Goal: Manage account settings

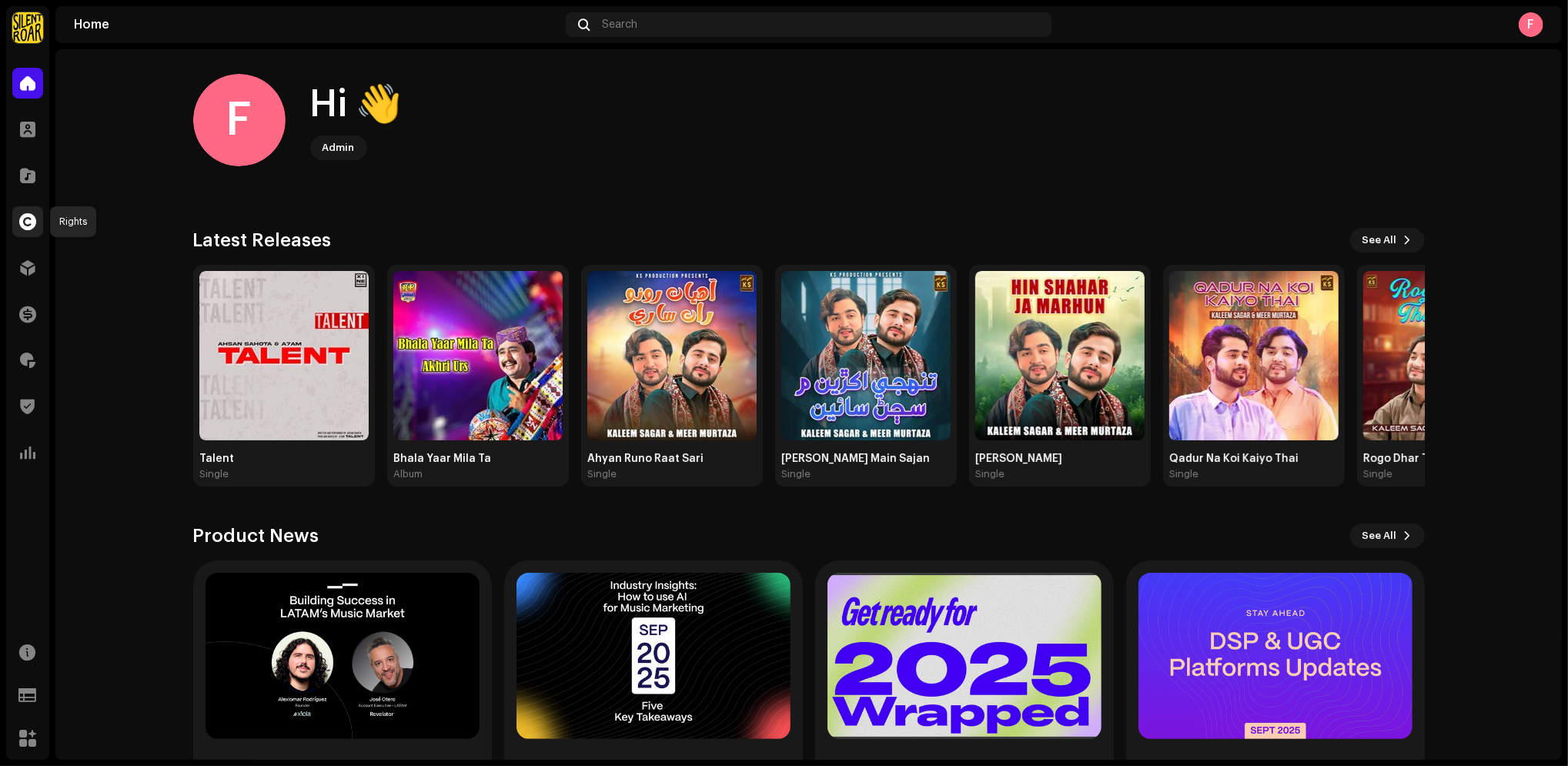
click at [21, 222] on span at bounding box center [28, 222] width 17 height 13
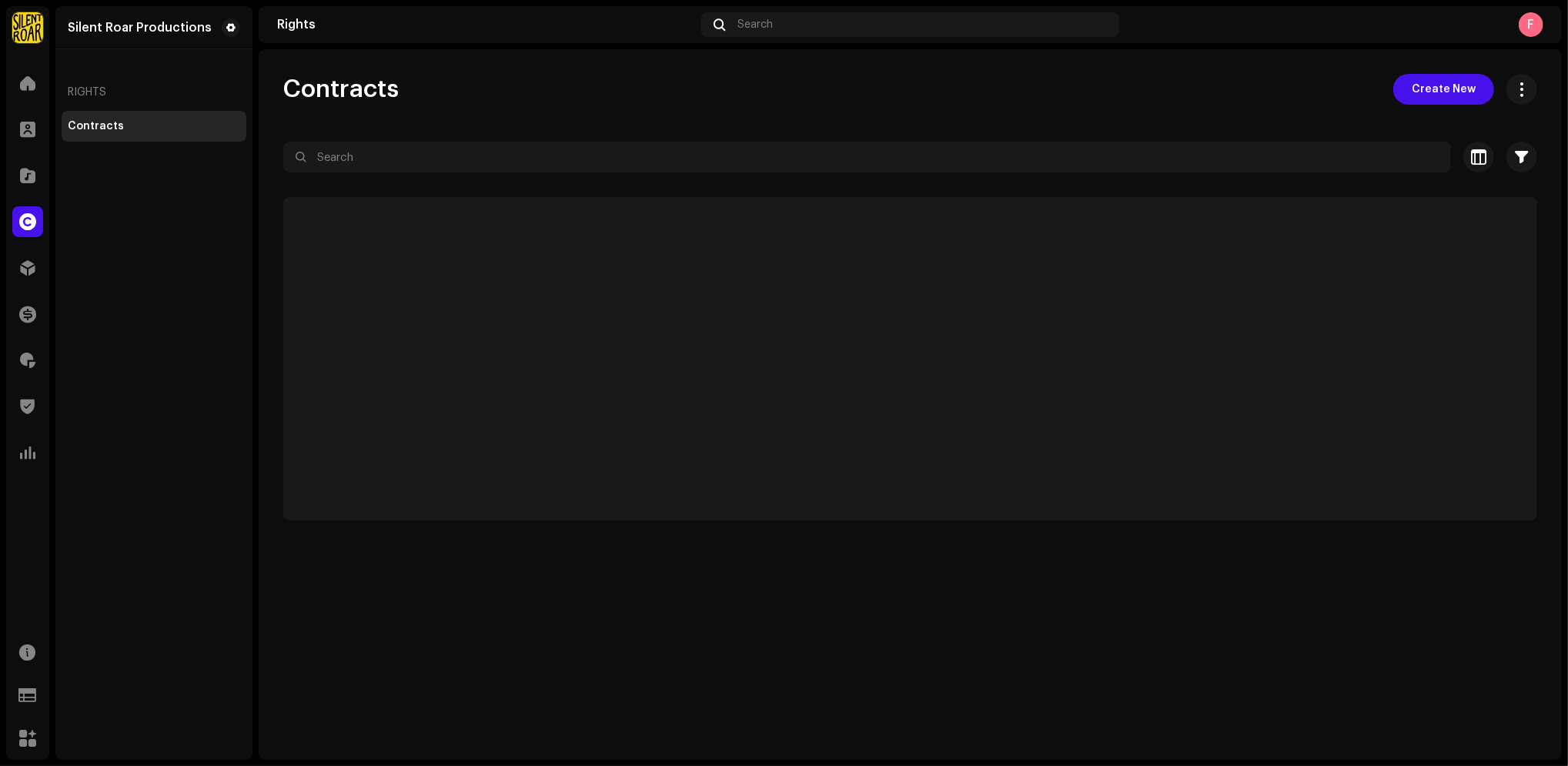
click at [30, 30] on img at bounding box center [28, 28] width 30 height 30
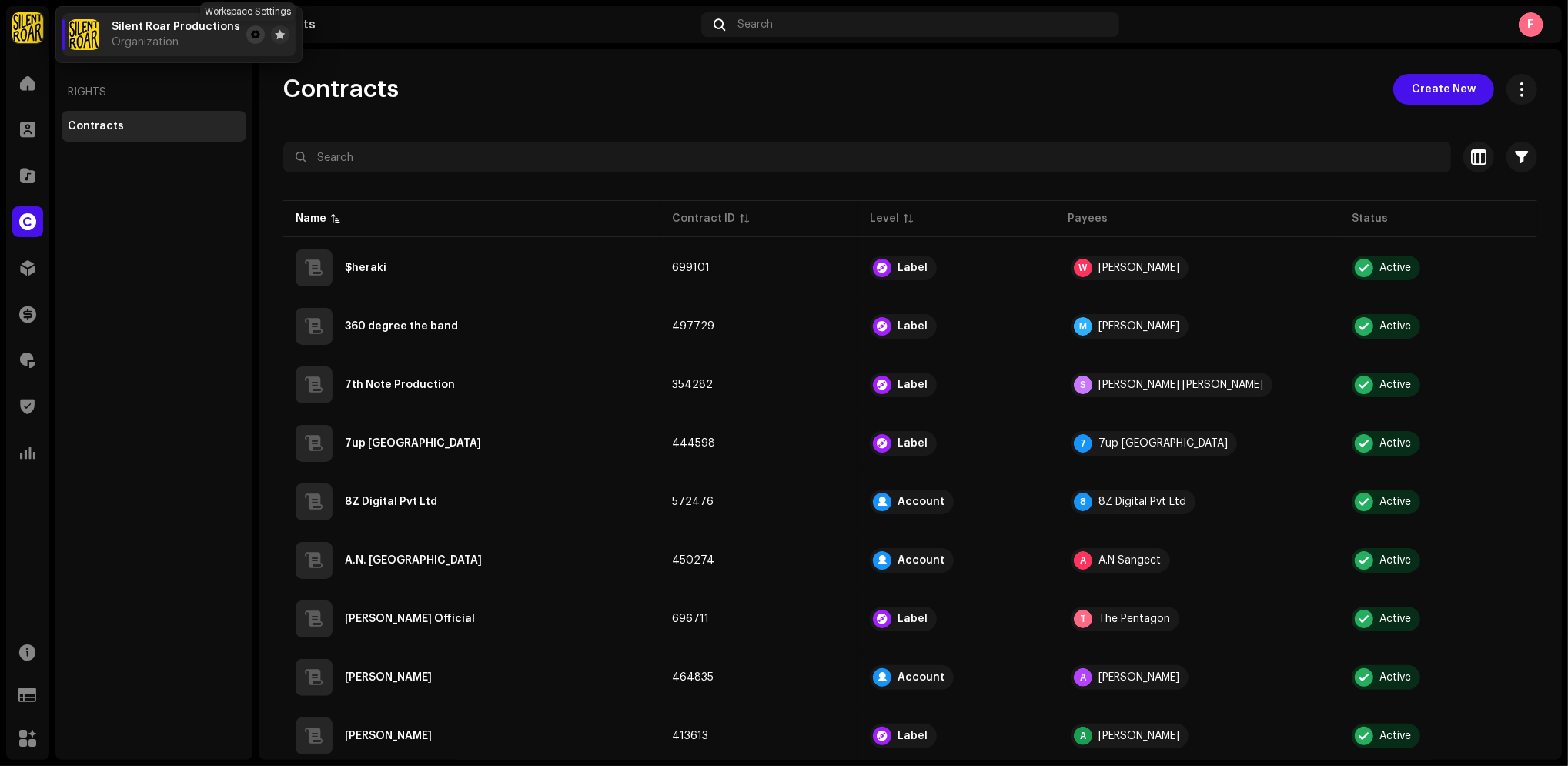
click at [251, 29] on span at bounding box center [255, 35] width 9 height 13
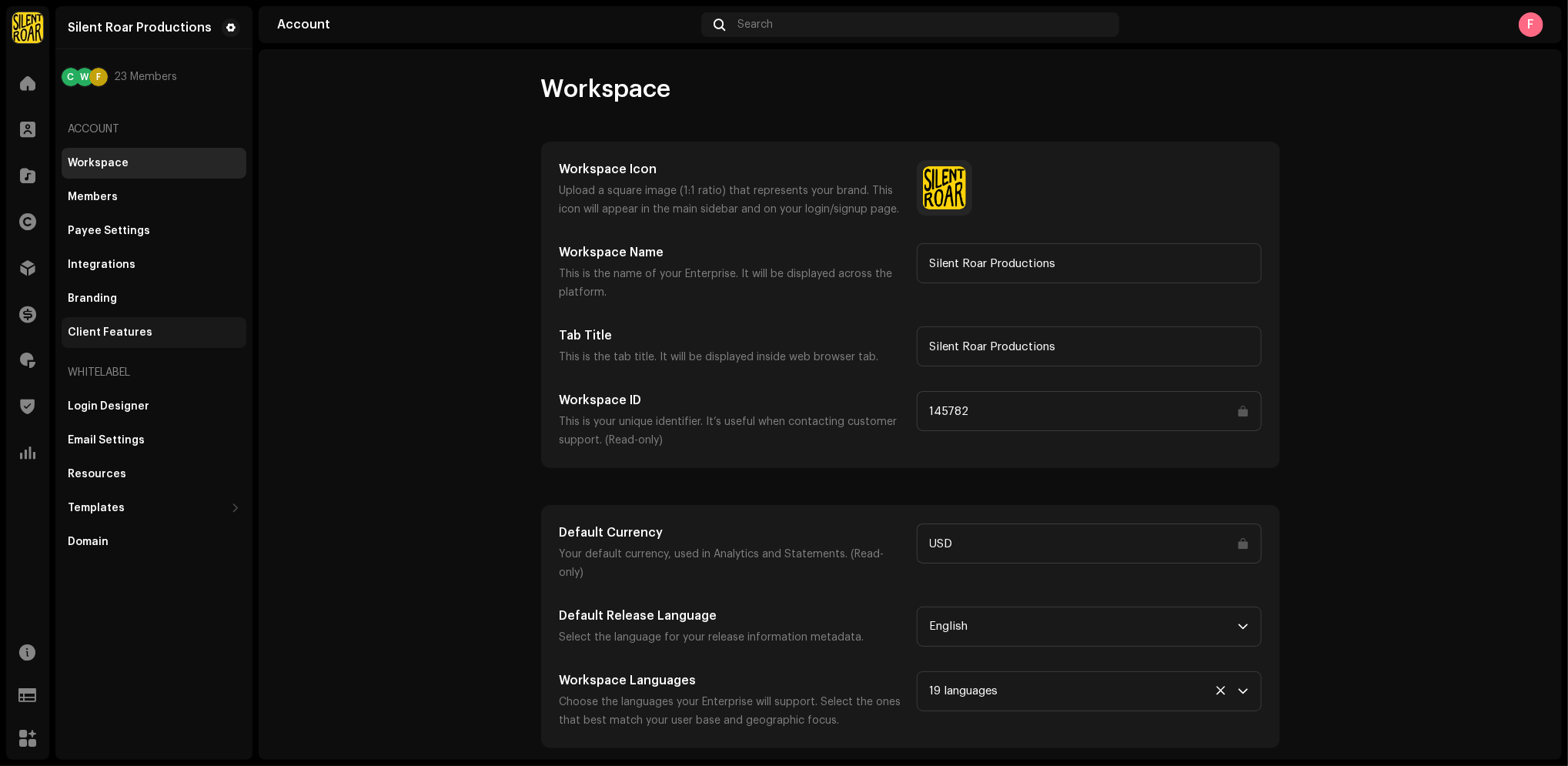
click at [140, 333] on div "Client Features" at bounding box center [110, 332] width 85 height 13
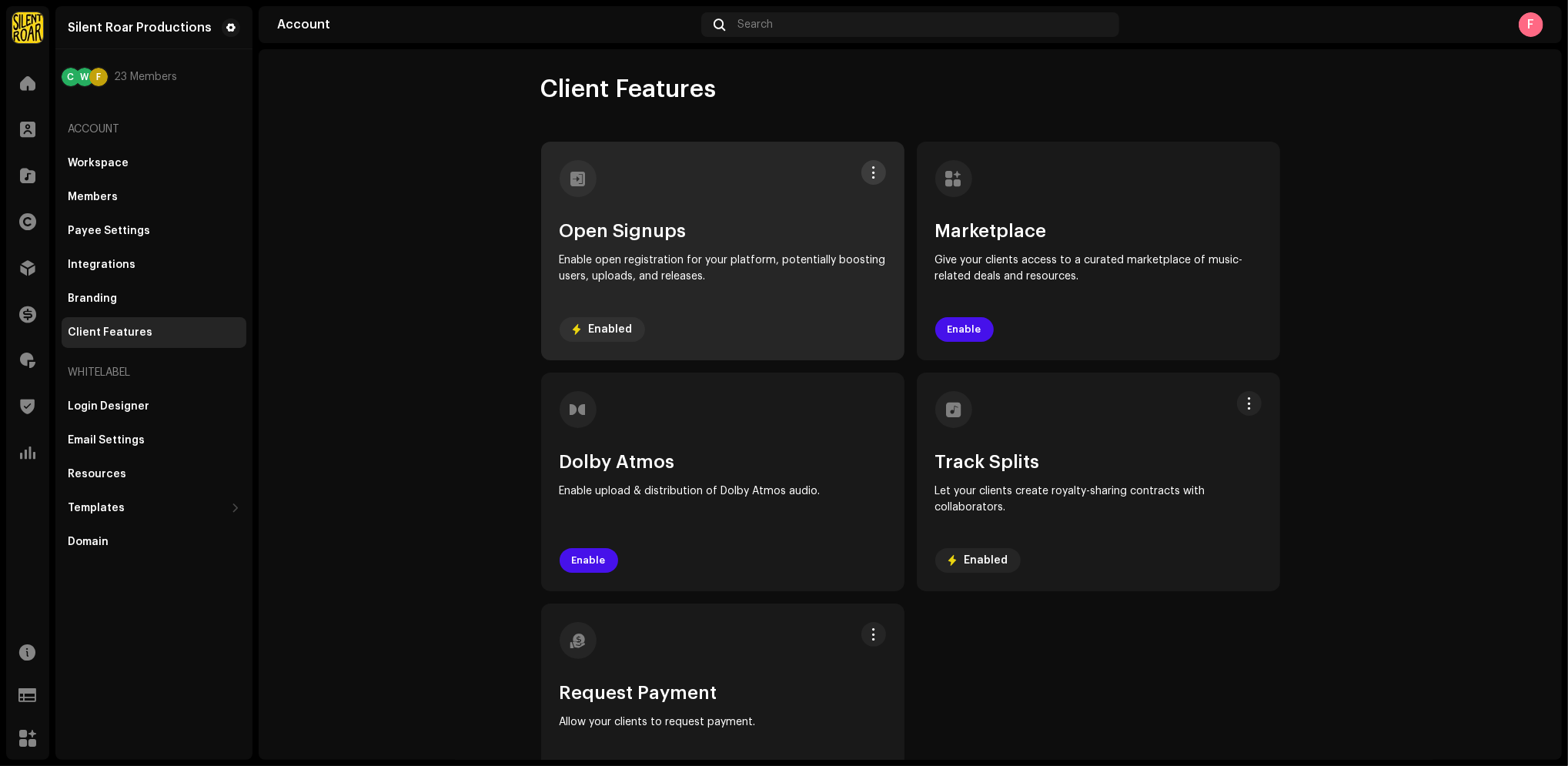
click at [868, 174] on span at bounding box center [874, 172] width 12 height 13
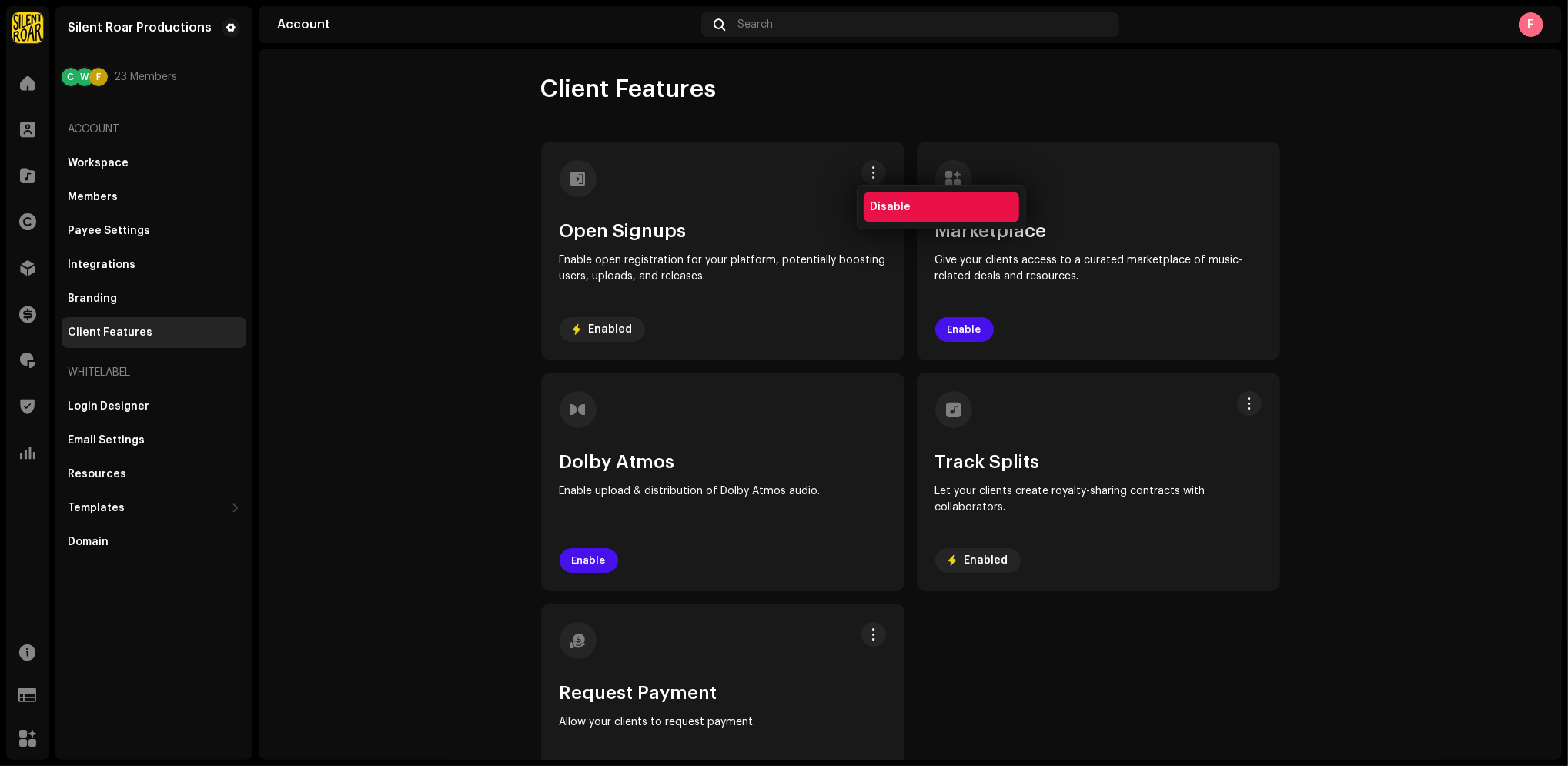
click at [903, 204] on span "Disable" at bounding box center [890, 207] width 41 height 13
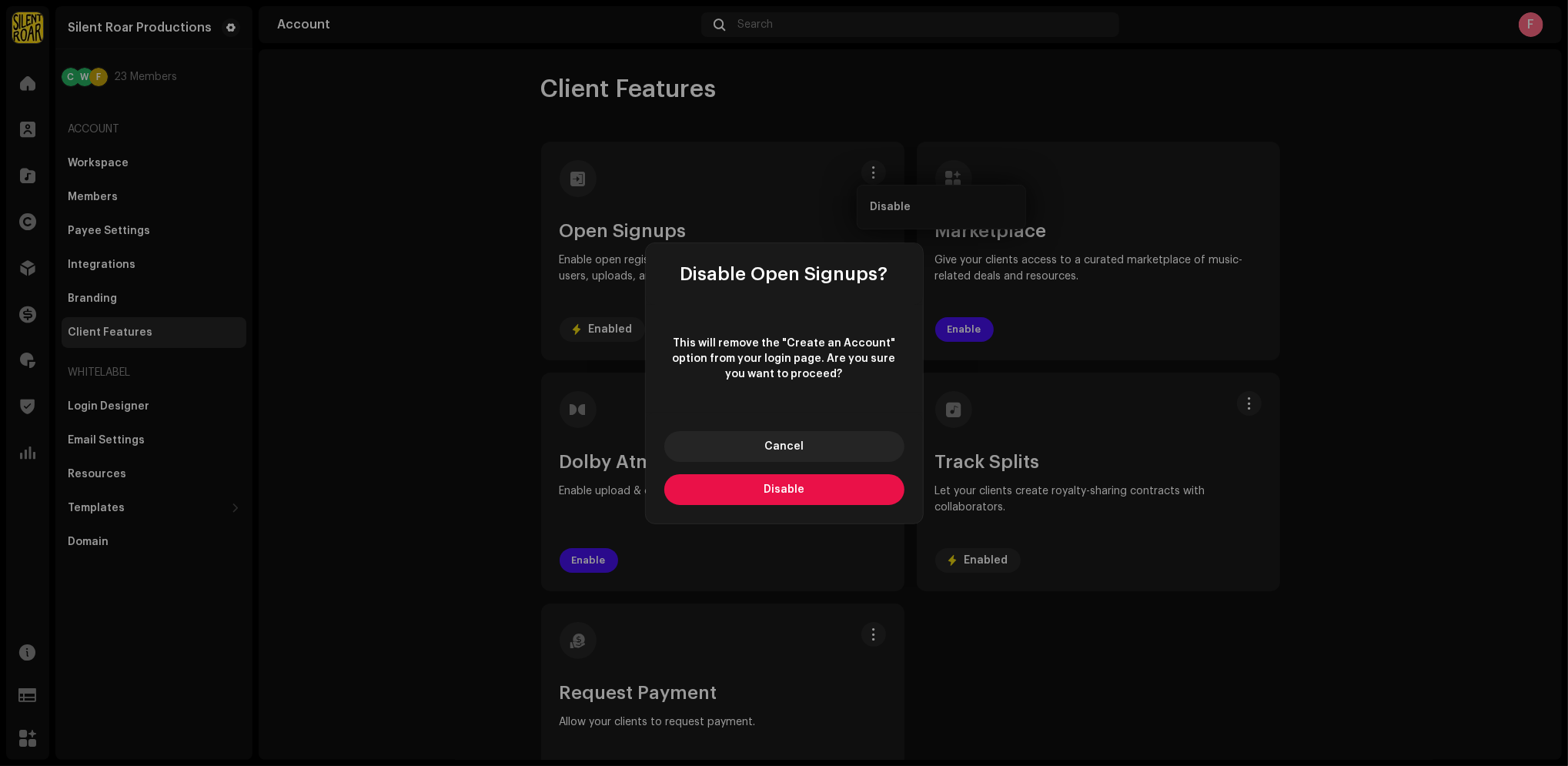
click at [766, 492] on span "Disable" at bounding box center [784, 489] width 41 height 11
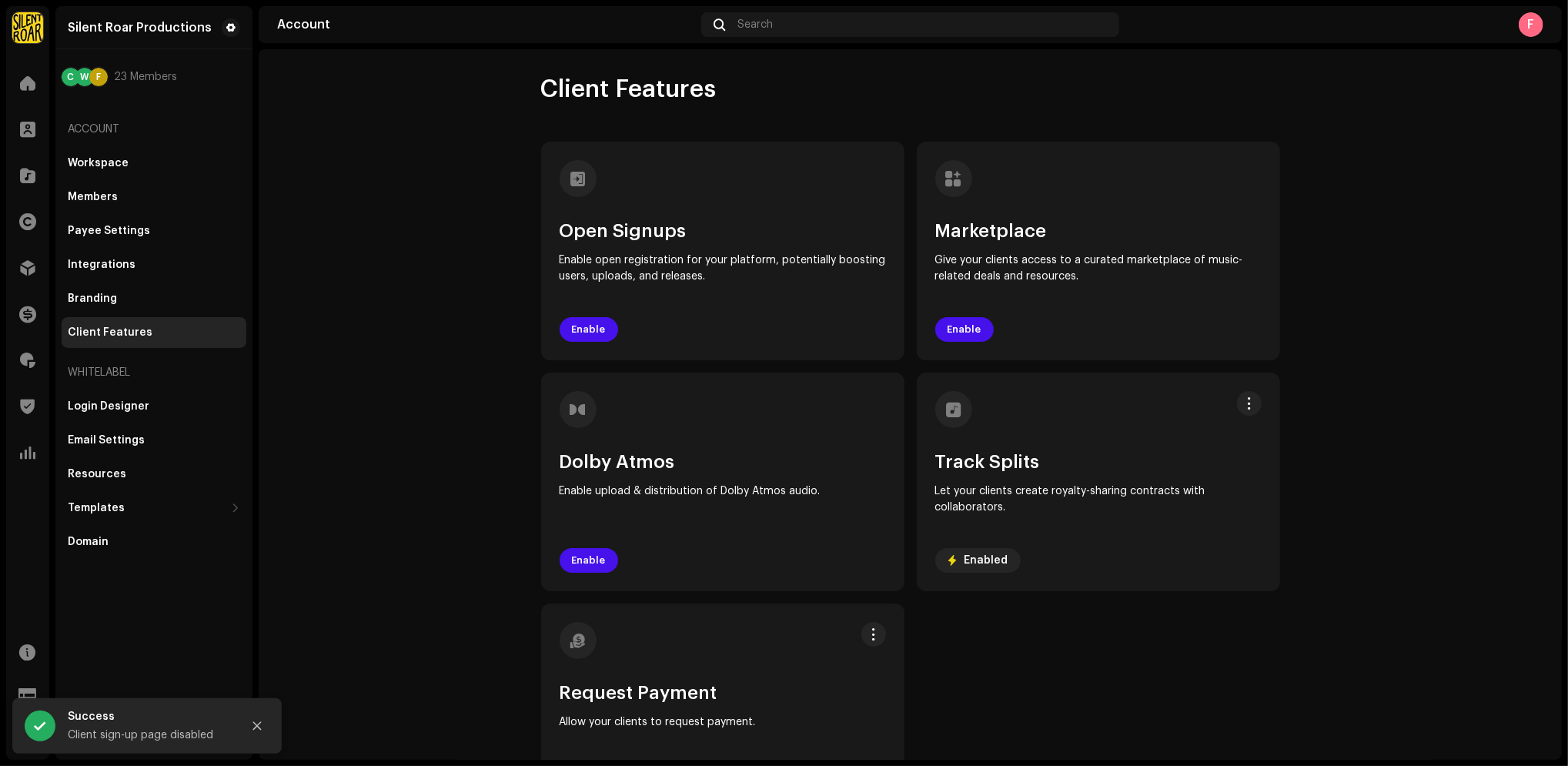
click at [325, 251] on account-client-features "Client Features Open Signups Enable open registration for your platform, potent…" at bounding box center [909, 448] width 1303 height 748
click at [1439, 566] on account-client-features "Client Features Open Signups Enable open registration for your platform, potent…" at bounding box center [909, 448] width 1303 height 748
click at [1466, 336] on account-client-features "Client Features Open Signups Enable open registration for your platform, potent…" at bounding box center [909, 448] width 1303 height 748
click at [1445, 200] on account-client-features "Client Features Open Signups Enable open registration for your platform, potent…" at bounding box center [909, 448] width 1303 height 748
click at [30, 80] on span at bounding box center [28, 83] width 15 height 13
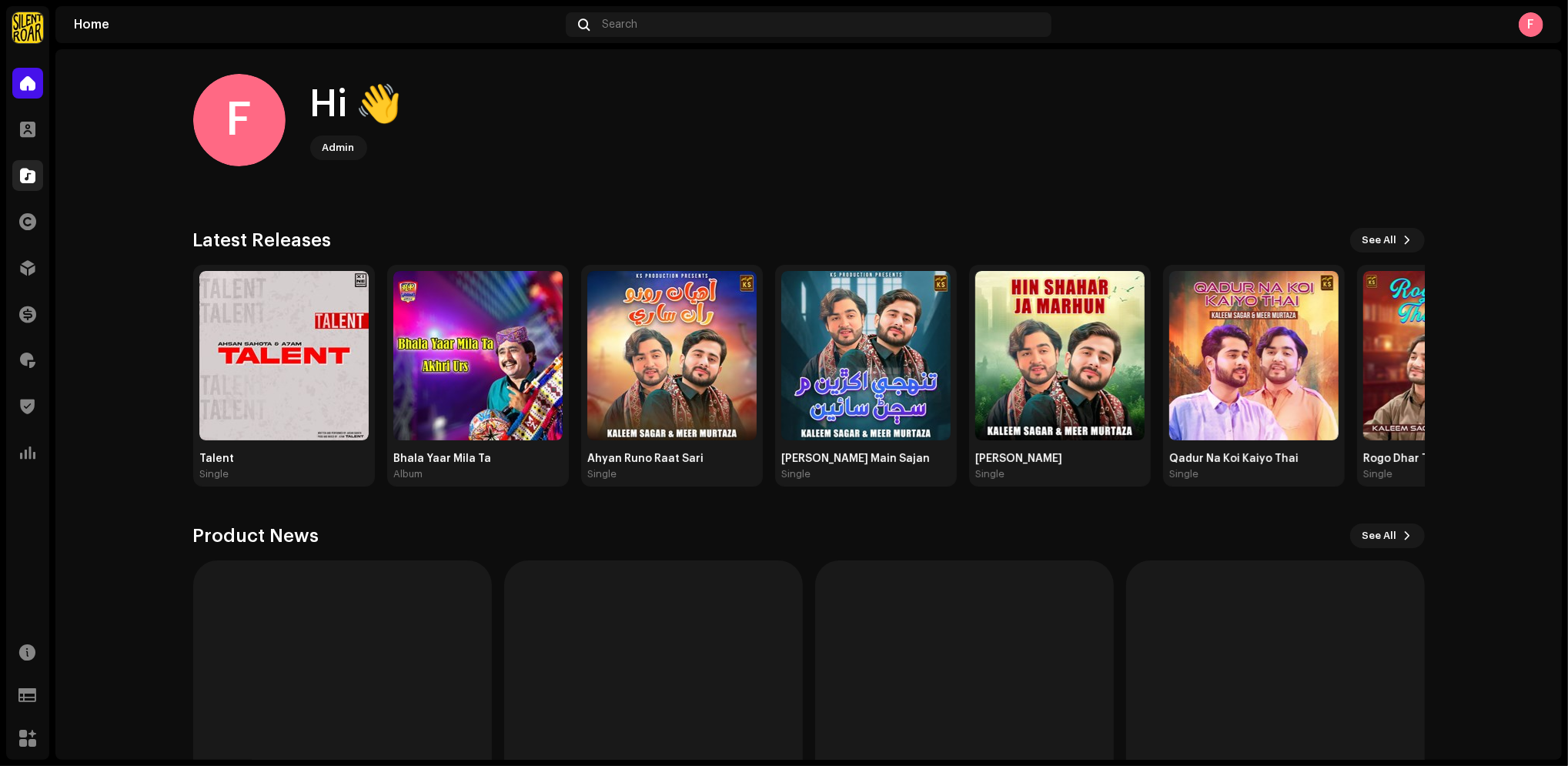
click at [17, 176] on div at bounding box center [28, 175] width 30 height 30
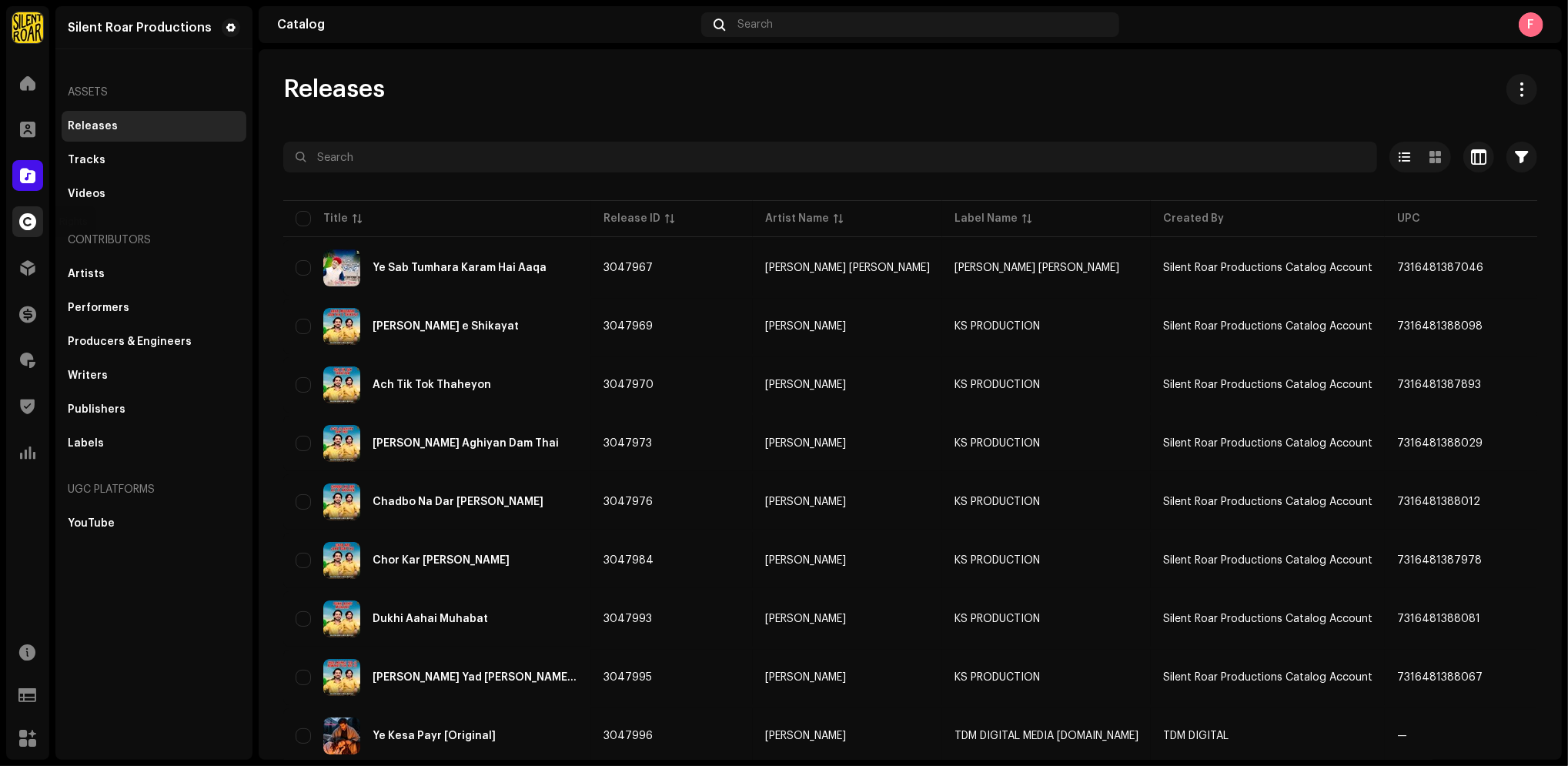
click at [30, 222] on span at bounding box center [28, 222] width 17 height 13
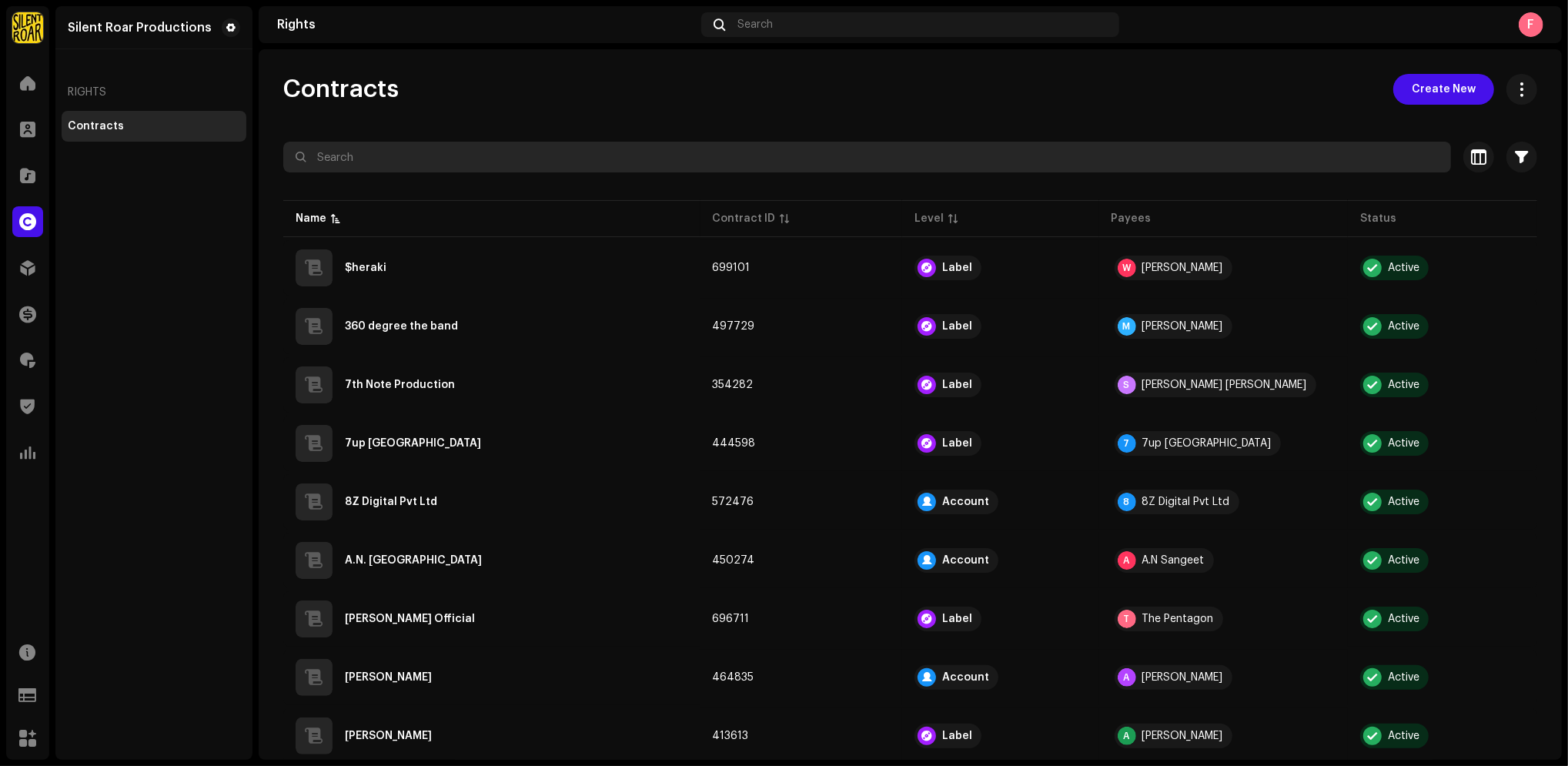
click at [395, 156] on input "text" at bounding box center [867, 157] width 1168 height 30
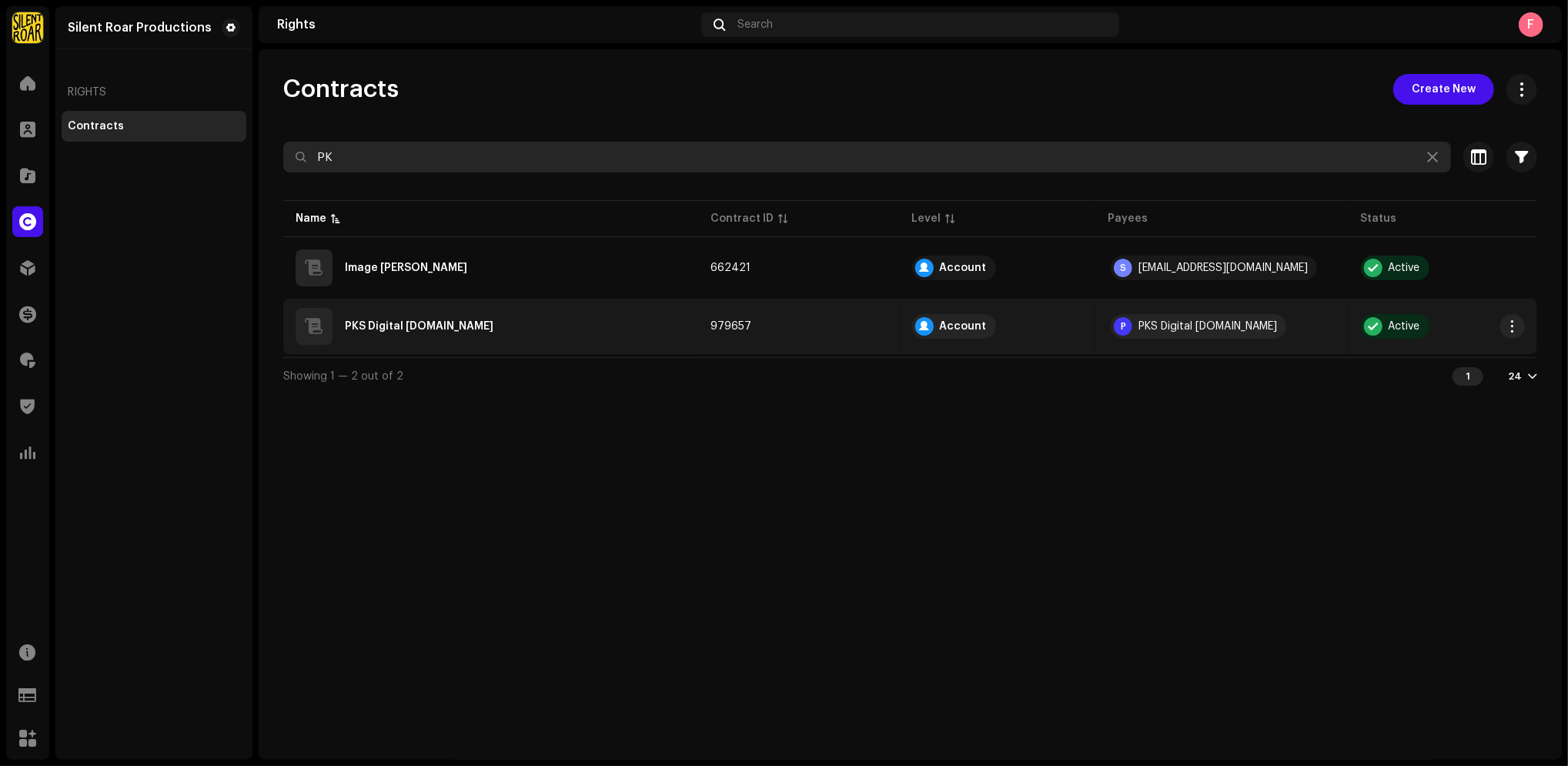
type input "PK"
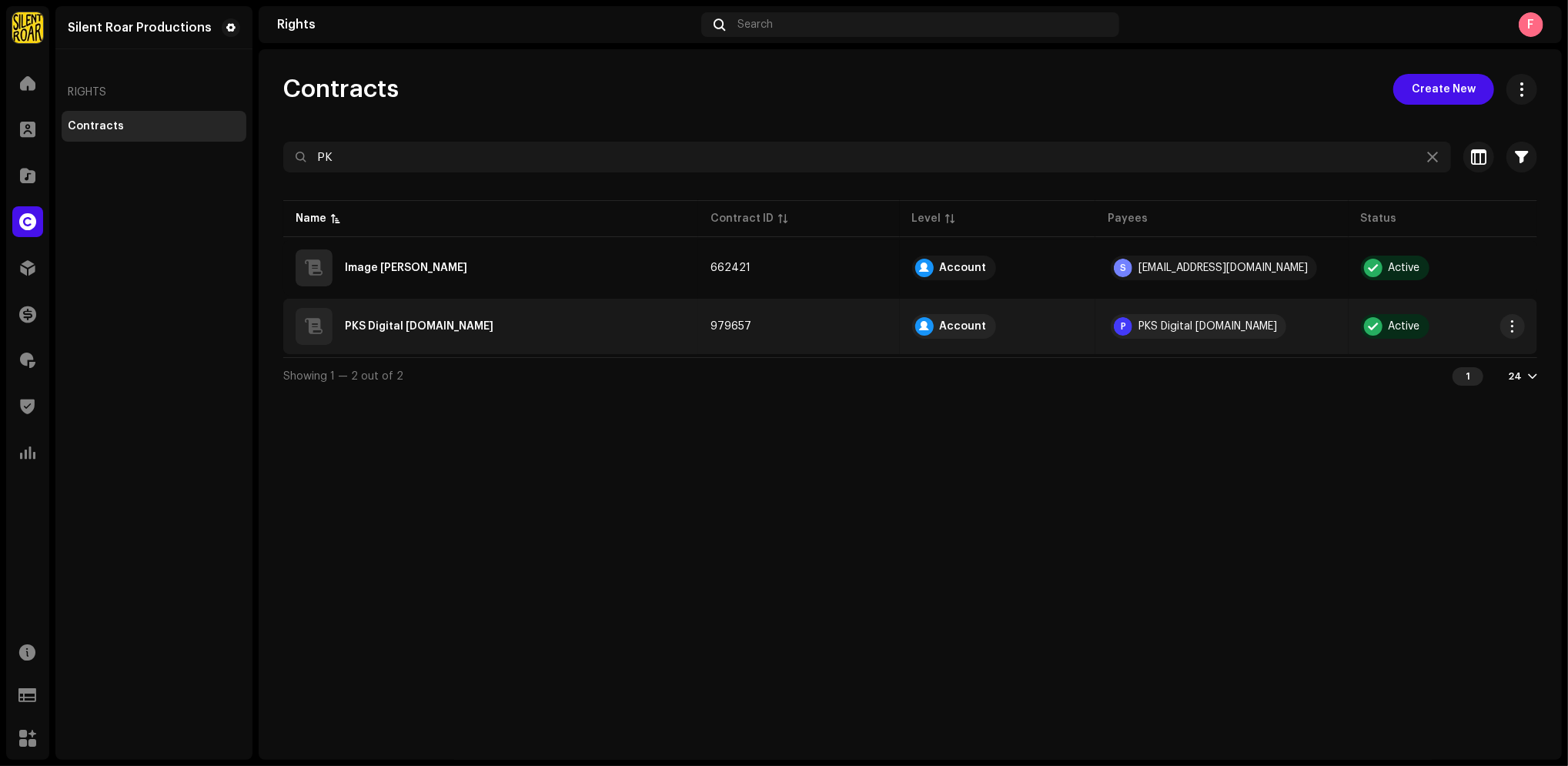
click at [761, 312] on td "979657" at bounding box center [798, 326] width 201 height 55
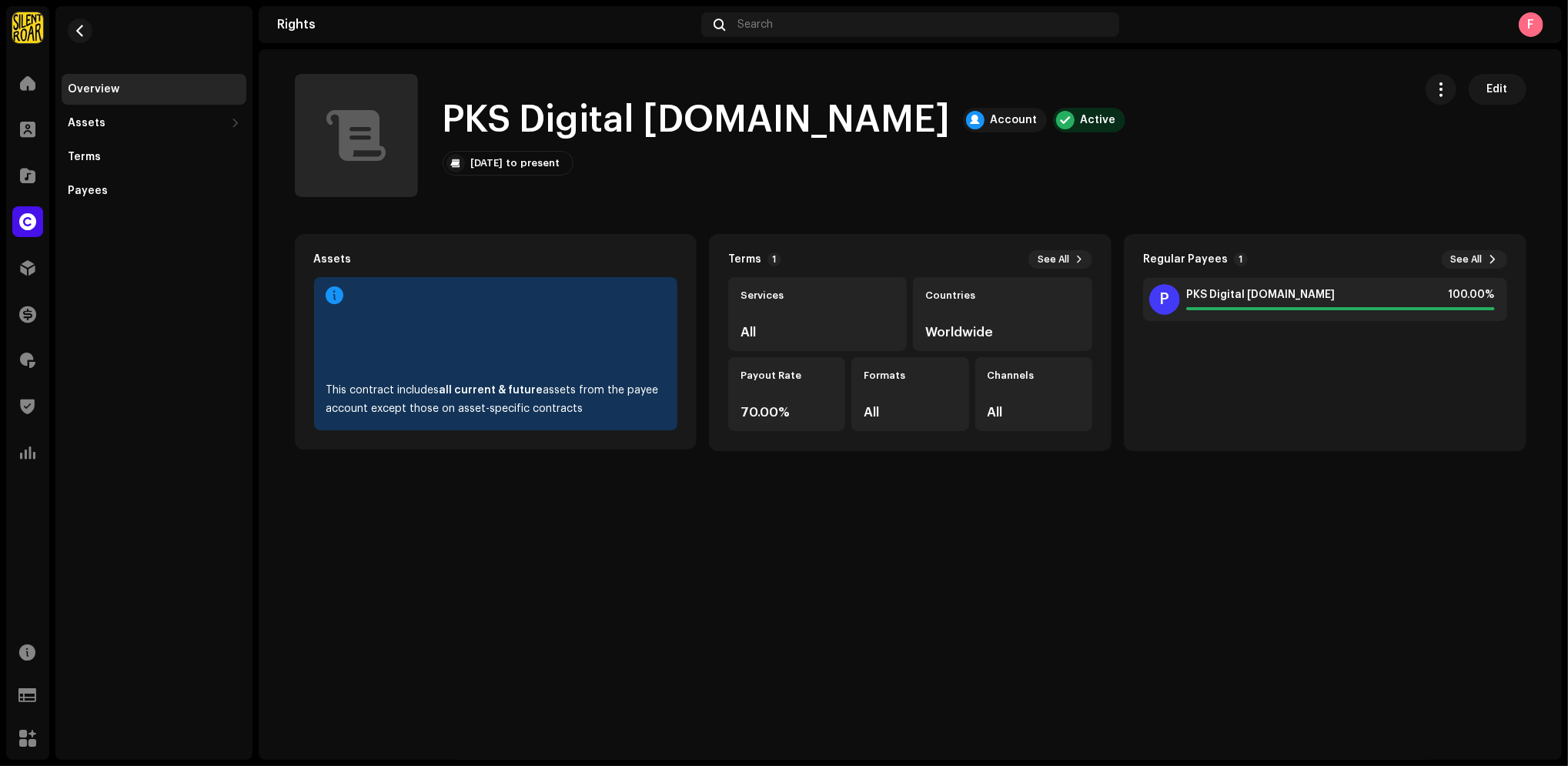
click at [1168, 176] on div "PKS Digital [DOMAIN_NAME] Account Active [DATE] to present Edit" at bounding box center [847, 135] width 1106 height 123
click at [81, 32] on span "button" at bounding box center [80, 30] width 12 height 13
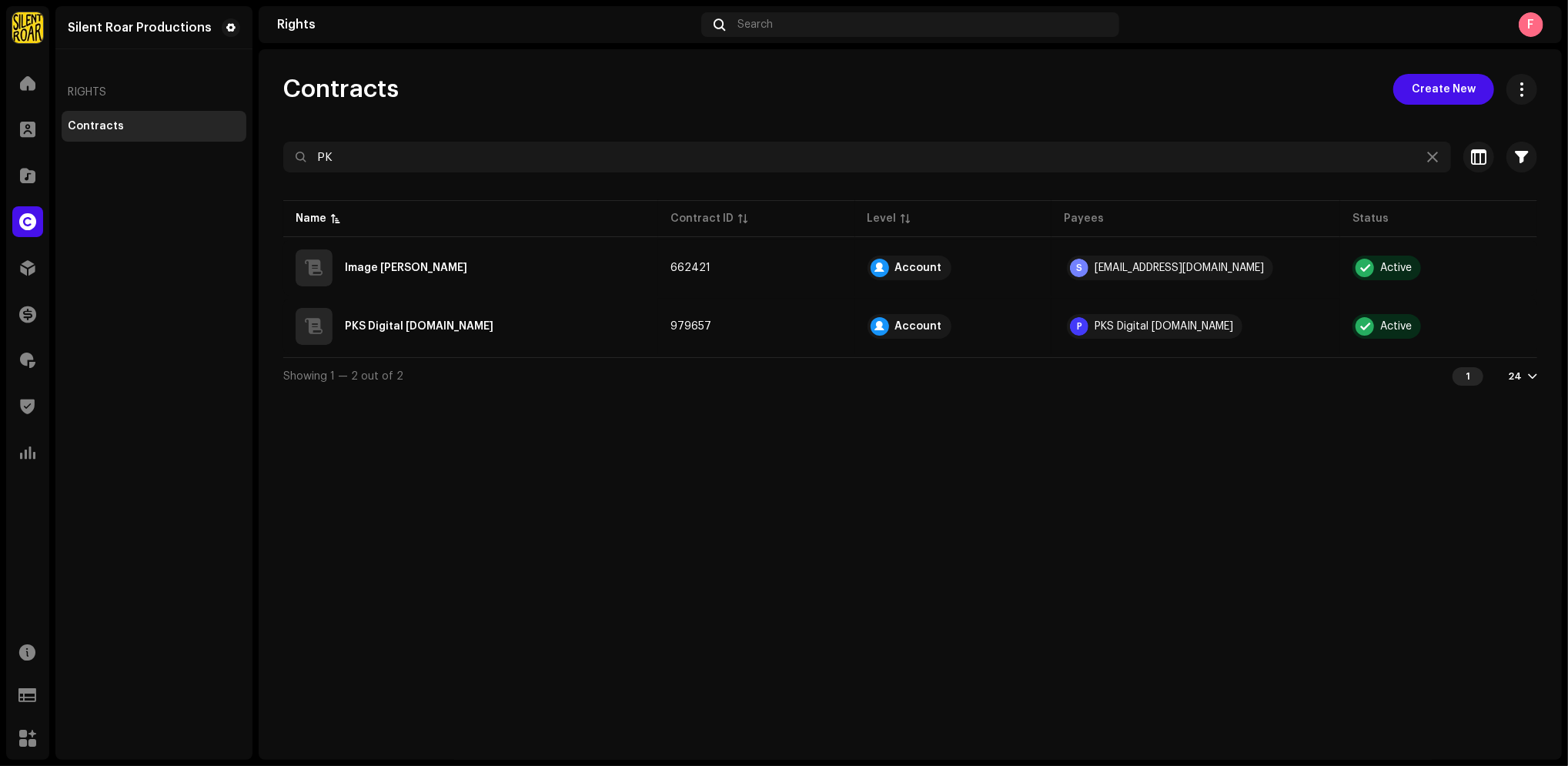
click at [932, 704] on div "Contracts Create New PK Selected 0 Select all Options Filters Contract Level Ac…" at bounding box center [909, 404] width 1303 height 710
click at [37, 86] on div at bounding box center [28, 83] width 30 height 30
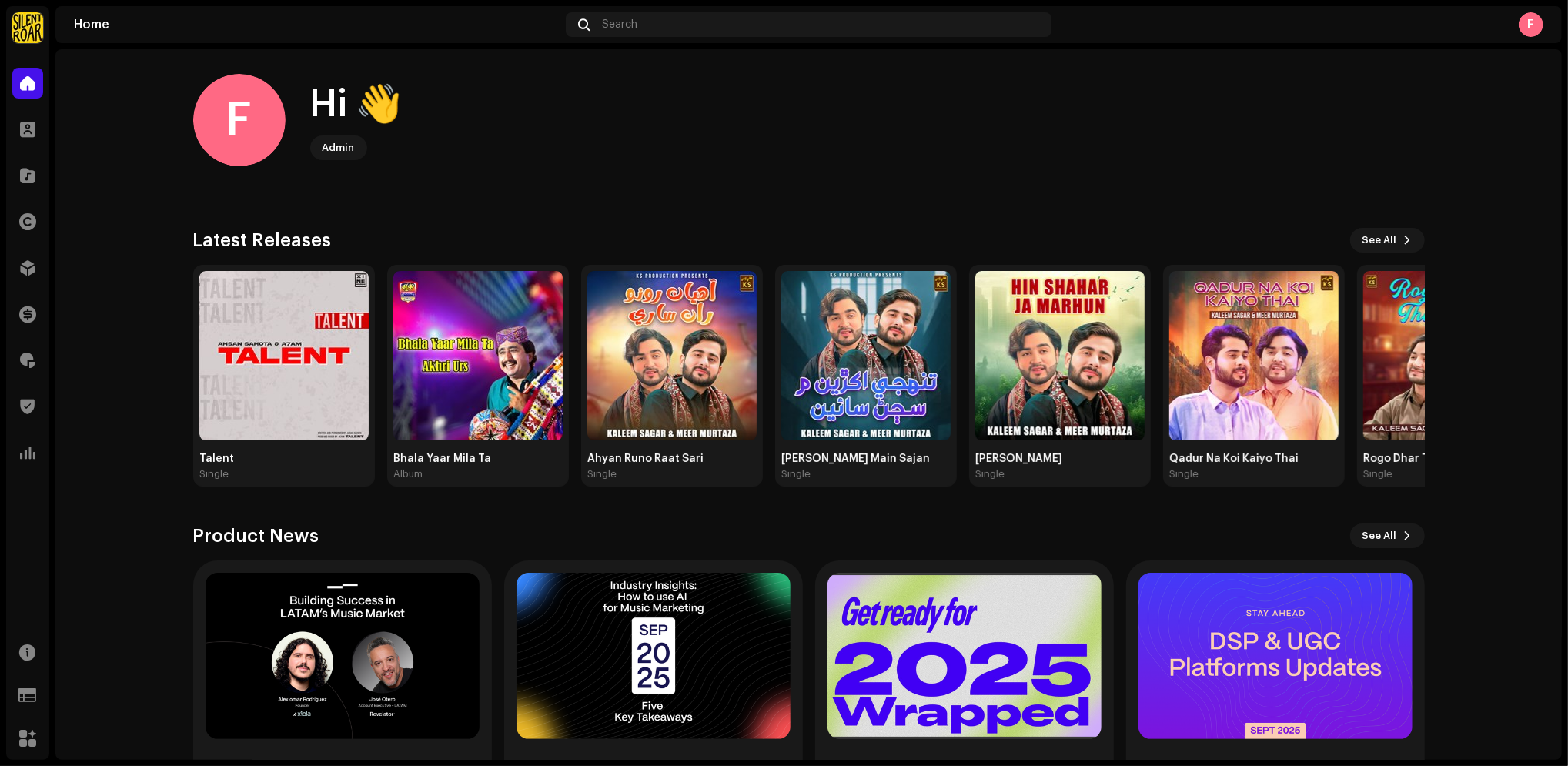
click at [1234, 189] on home-user "F Hi 👋 Admin" at bounding box center [809, 132] width 1232 height 117
click at [33, 21] on img at bounding box center [28, 28] width 30 height 30
click at [145, 174] on home-home "F Hi 👋 Admin Check out the latest Product Updates for Check Product Updates Lat…" at bounding box center [808, 450] width 1506 height 803
click at [1519, 7] on div "Home Search F" at bounding box center [808, 25] width 1506 height 37
click at [1526, 30] on div "F" at bounding box center [1531, 25] width 25 height 25
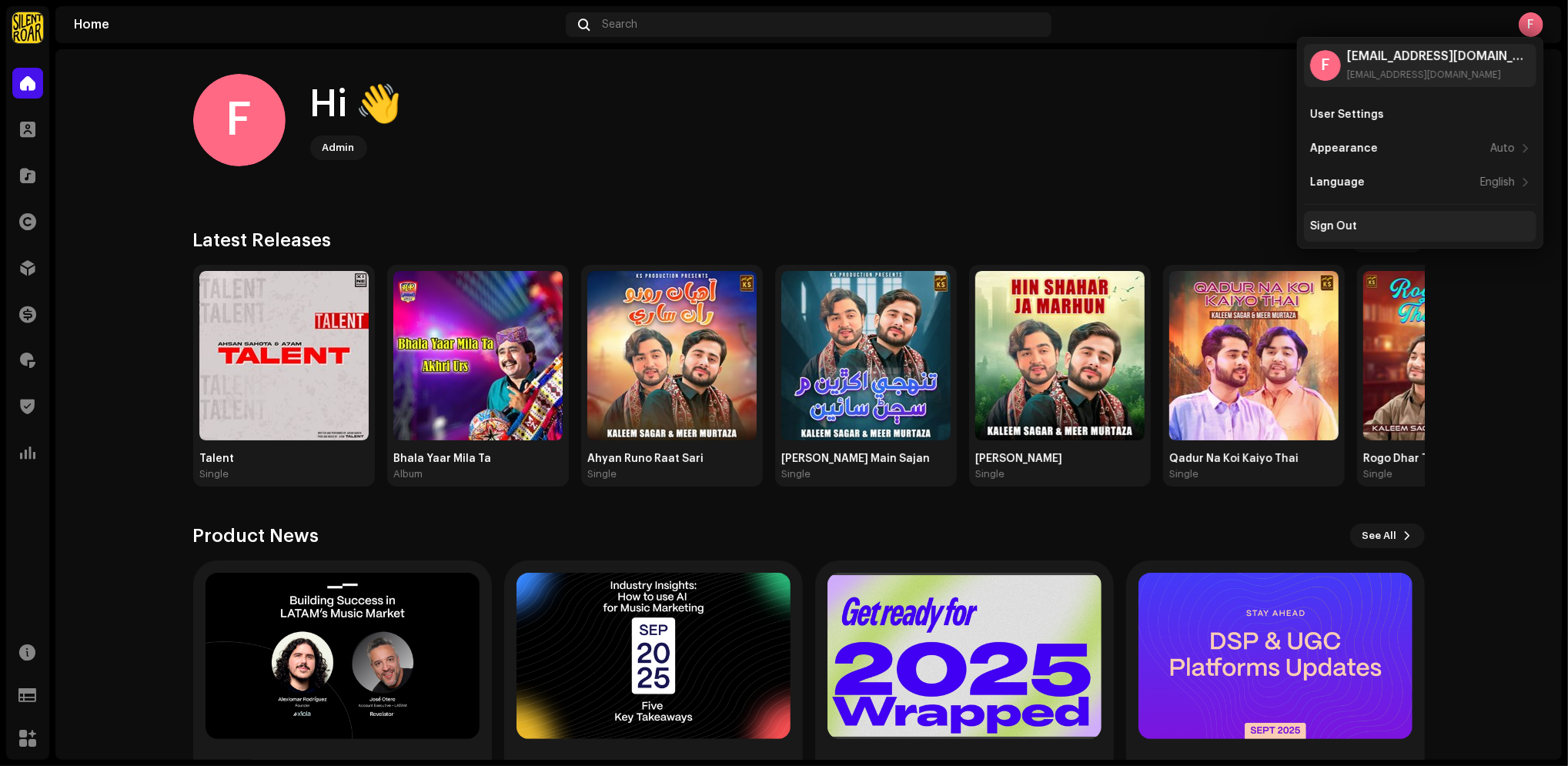
click at [1386, 220] on div "Sign Out" at bounding box center [1420, 226] width 220 height 13
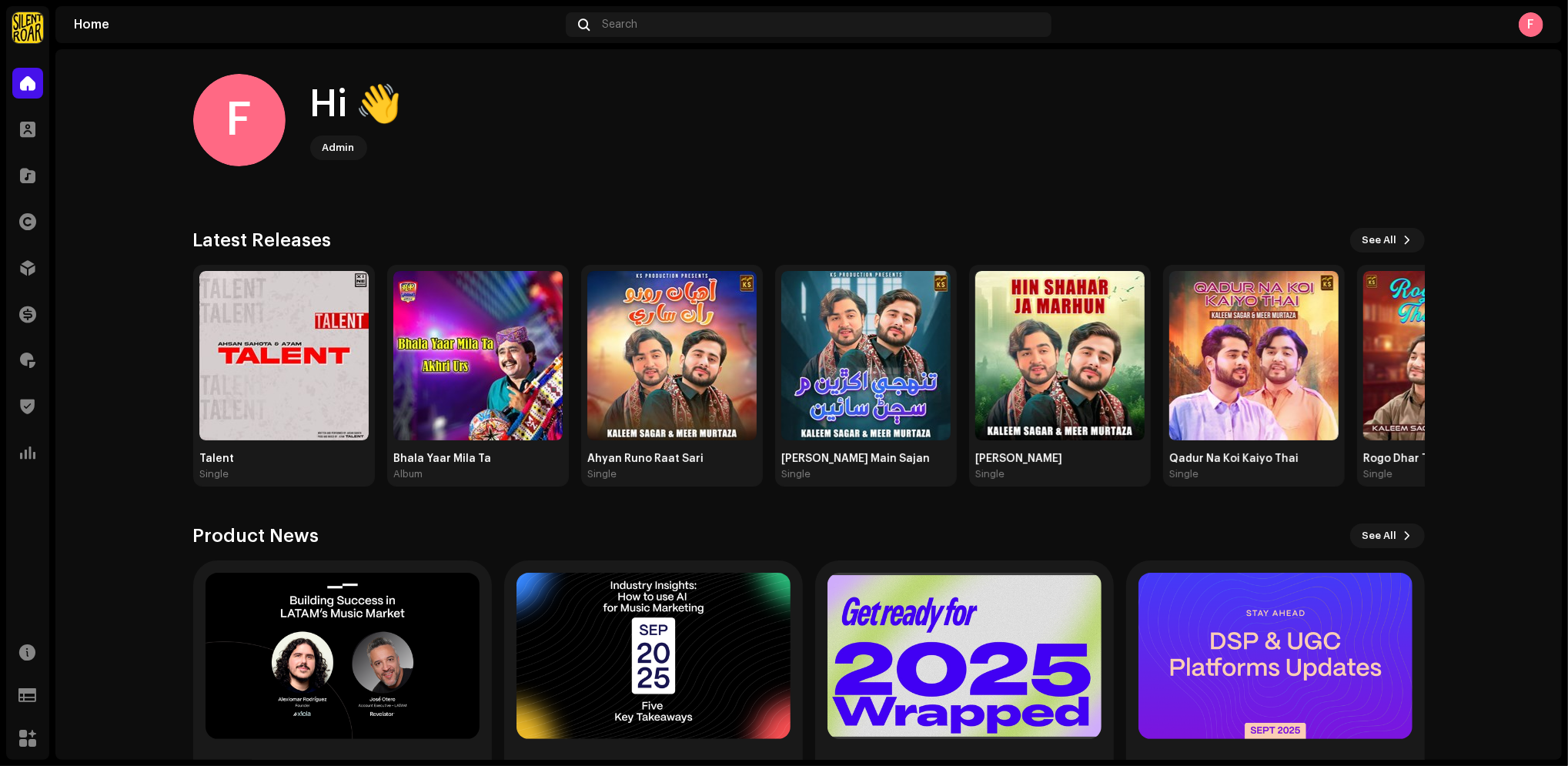
click at [30, 25] on img at bounding box center [28, 28] width 30 height 30
click at [256, 36] on button at bounding box center [256, 35] width 19 height 19
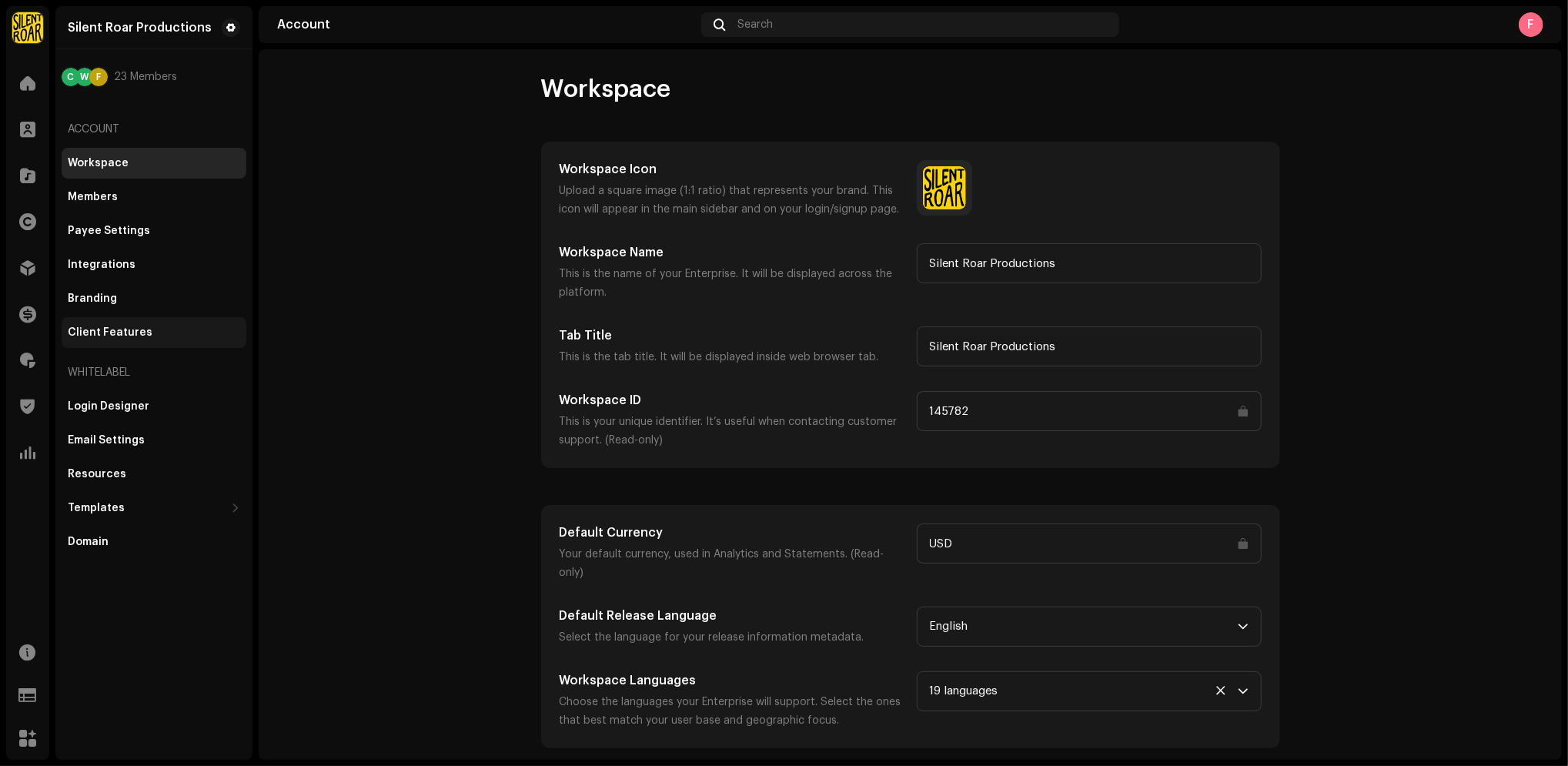
click at [119, 333] on div "Client Features" at bounding box center [110, 332] width 85 height 13
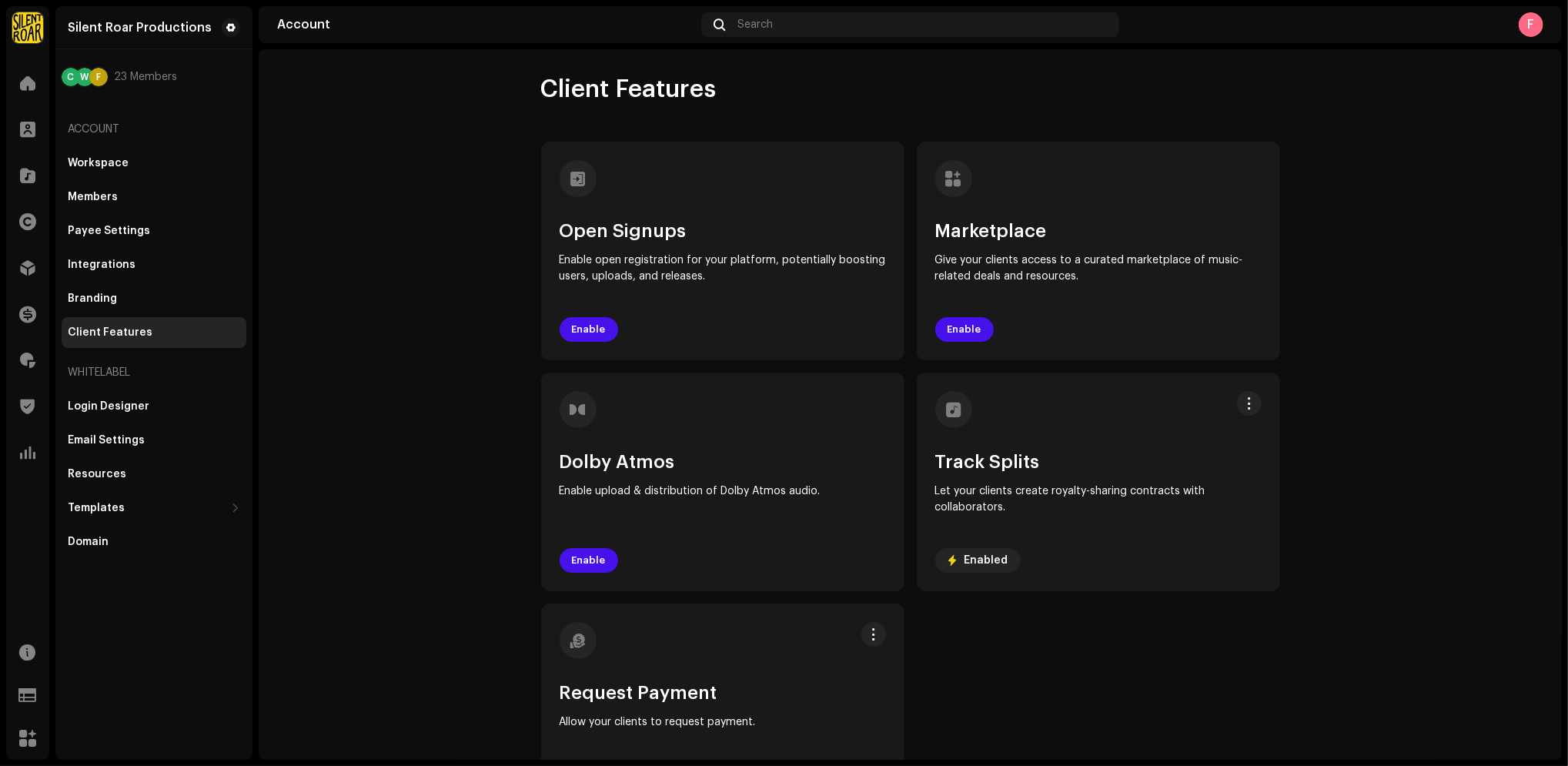
click at [1442, 155] on account-client-features "Client Features Open Signups Enable open registration for your platform, potent…" at bounding box center [909, 448] width 1303 height 748
click at [1542, 15] on re-a-cover "F" at bounding box center [1531, 25] width 25 height 25
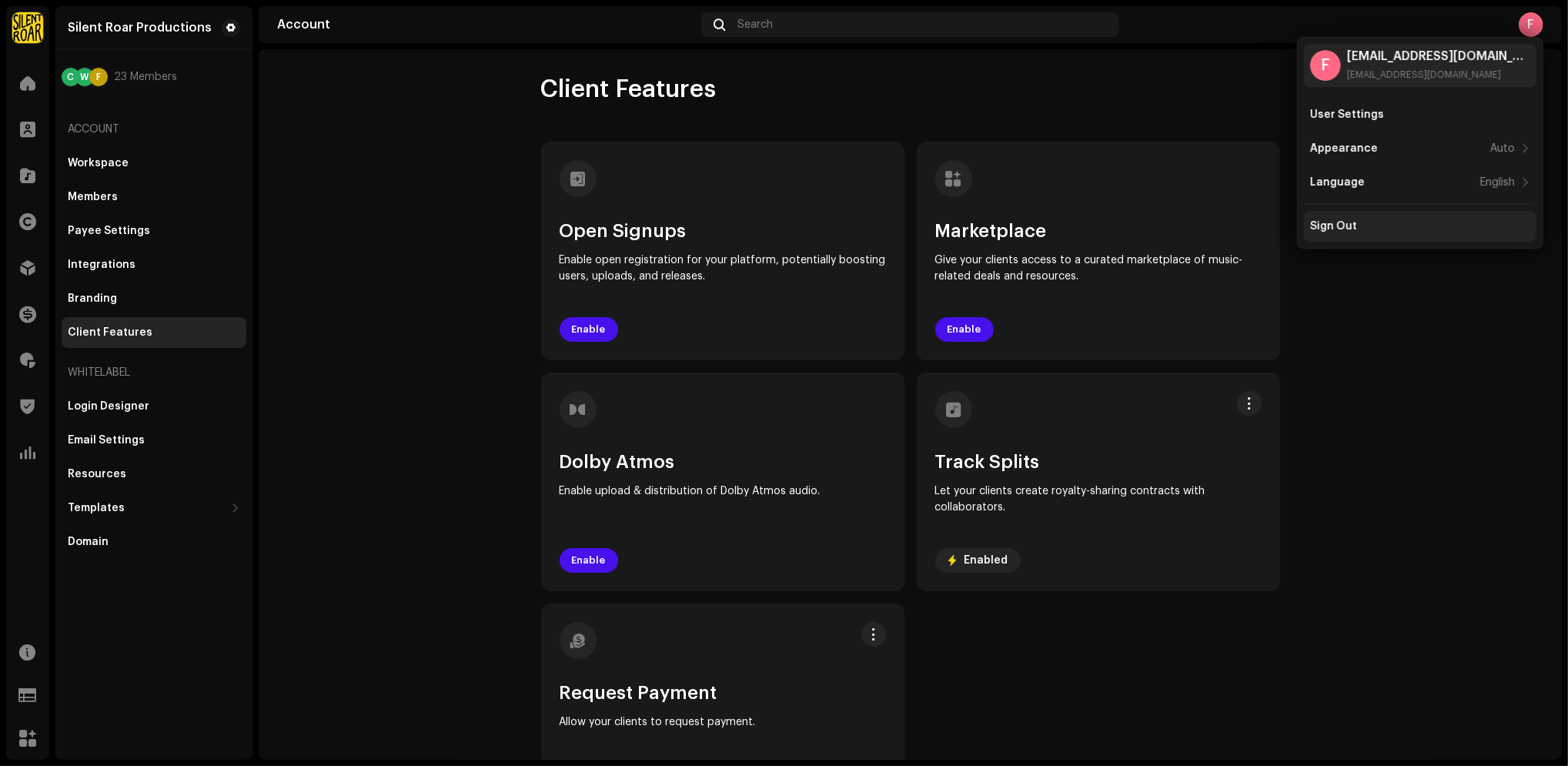
click at [1378, 220] on div "Sign Out" at bounding box center [1420, 226] width 220 height 13
